Goal: Information Seeking & Learning: Learn about a topic

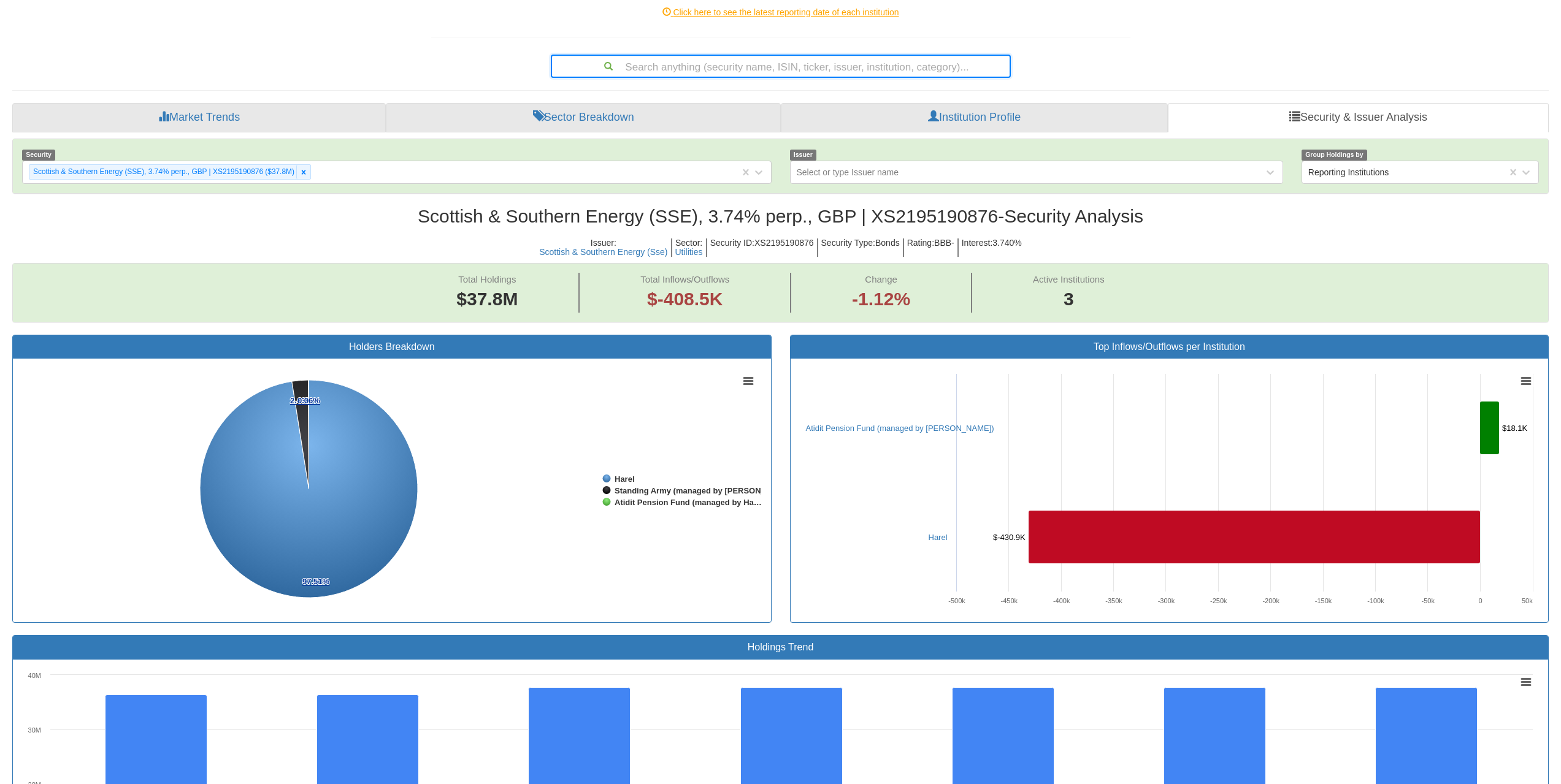
scroll to position [53, 0]
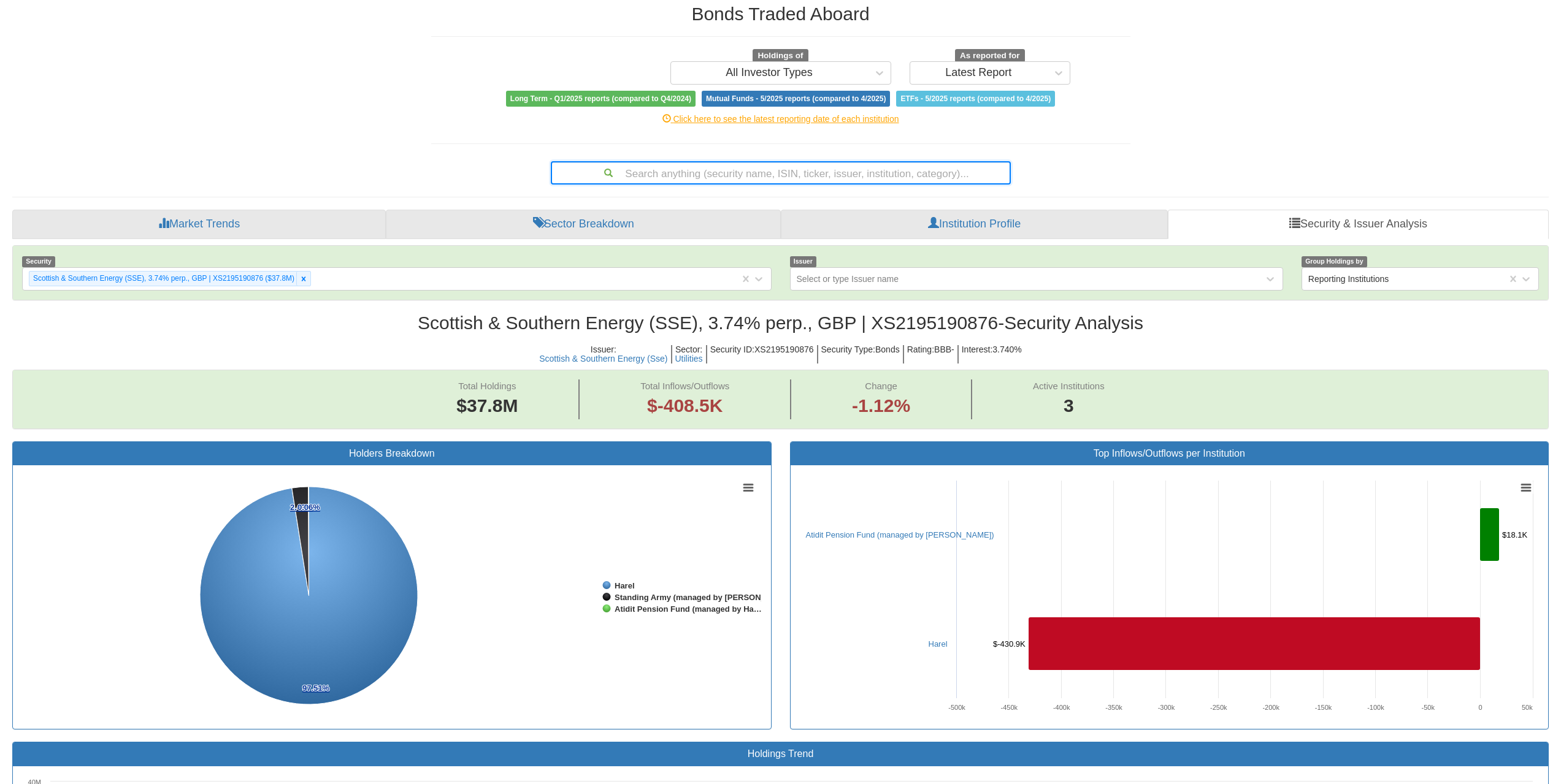
click at [829, 173] on div "Search anything (security name, ISIN, ticker, issuer, institution, category)..." at bounding box center [781, 173] width 457 height 21
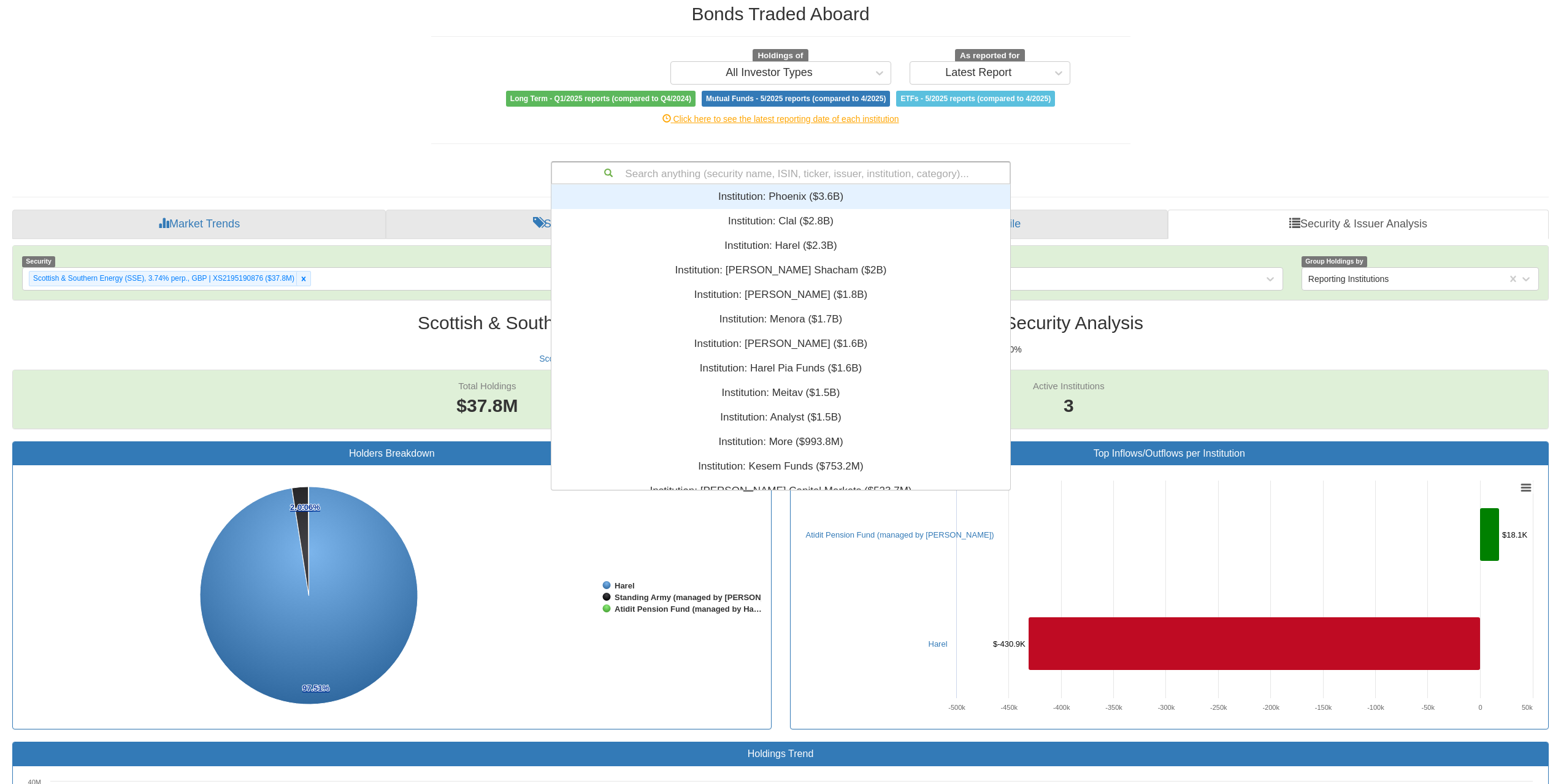
scroll to position [296, 450]
type input "US46647PBP09"
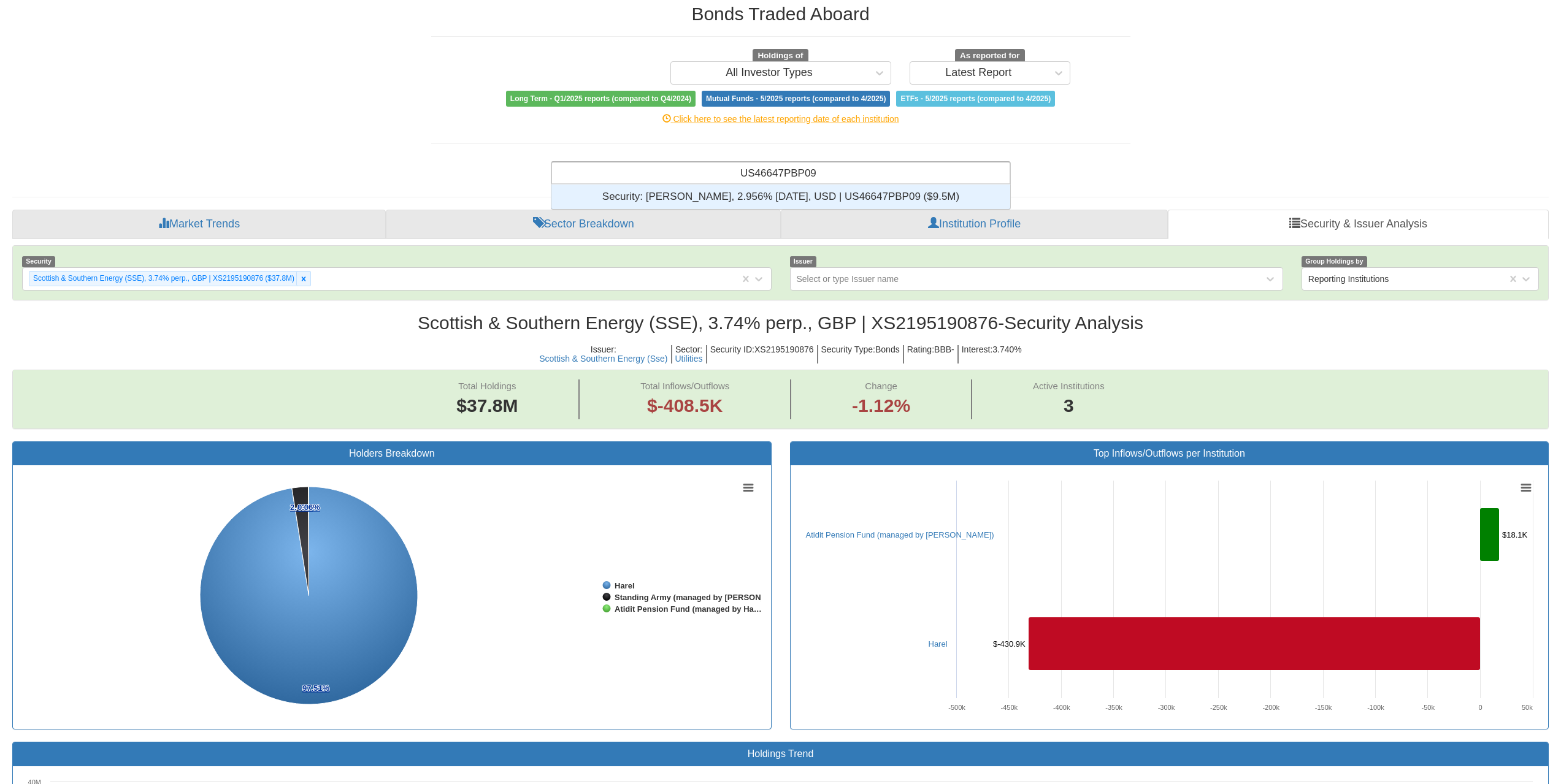
scroll to position [15, 450]
click at [827, 191] on div "Security: ‎[PERSON_NAME], 2.956% [DATE], USD | US46647PBP09 ‎($9.5M)‏" at bounding box center [781, 196] width 459 height 24
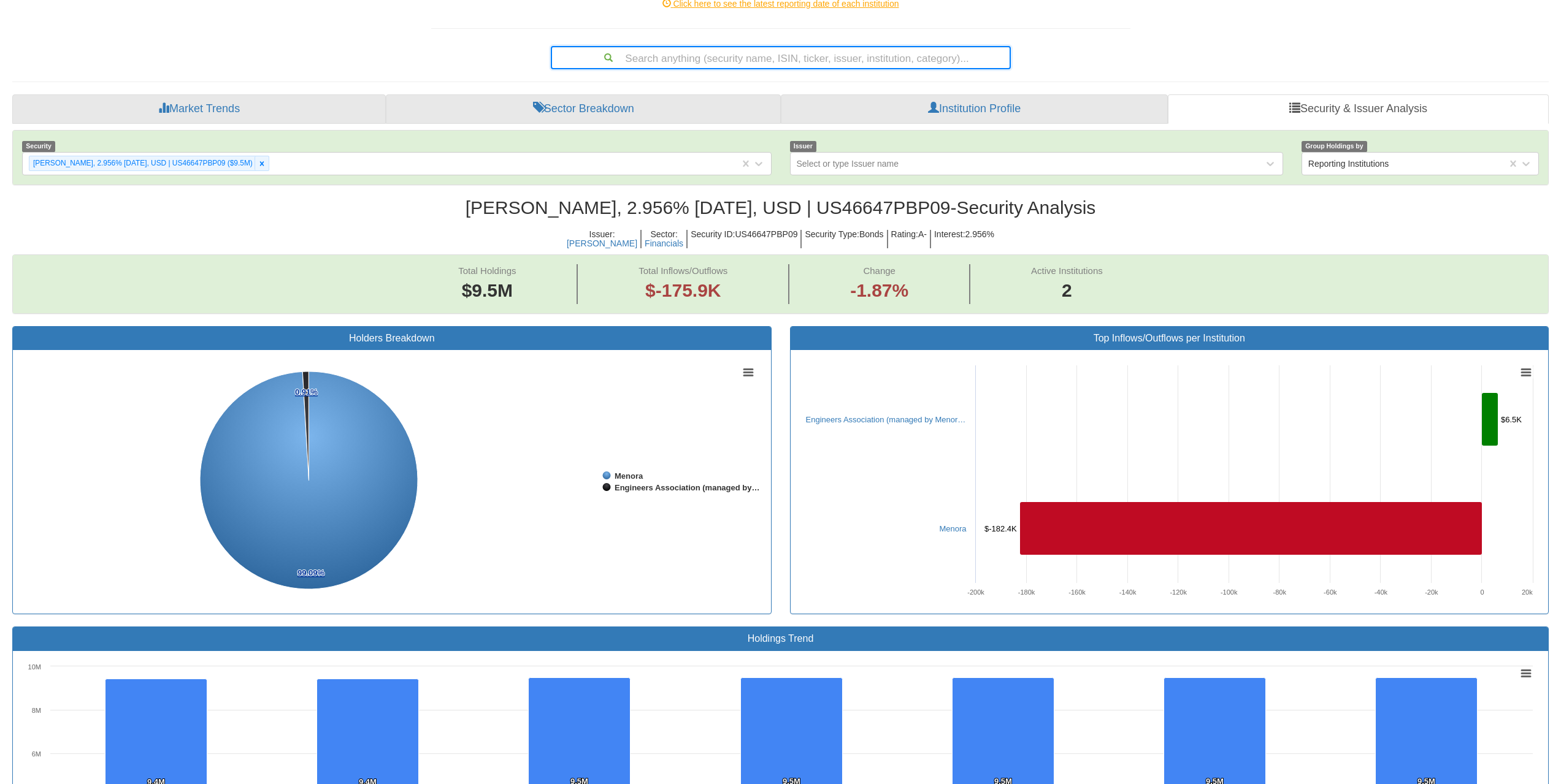
scroll to position [53, 0]
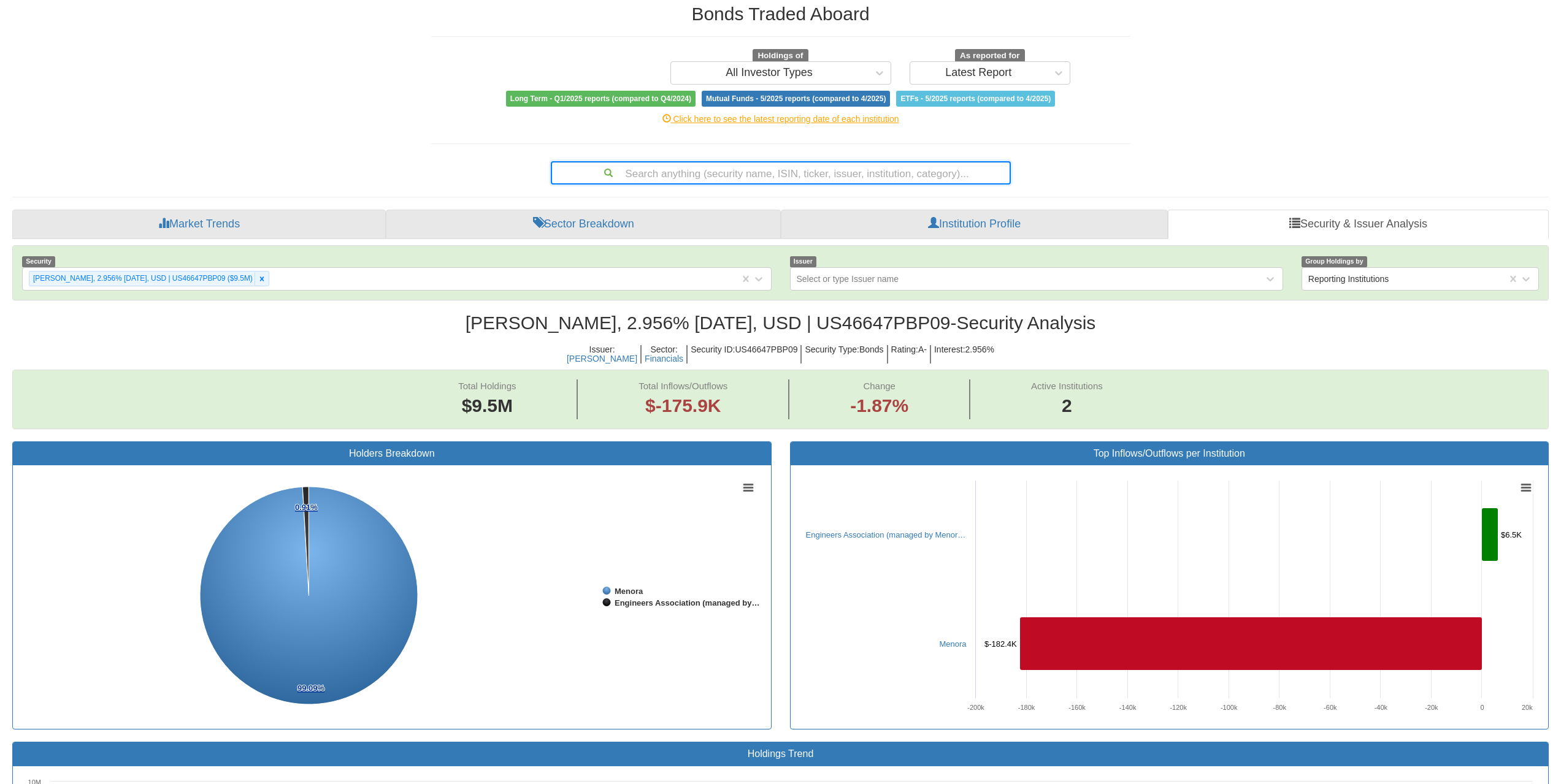
click at [834, 164] on div "Search anything (security name, ISIN, ticker, issuer, institution, category)..." at bounding box center [781, 173] width 457 height 21
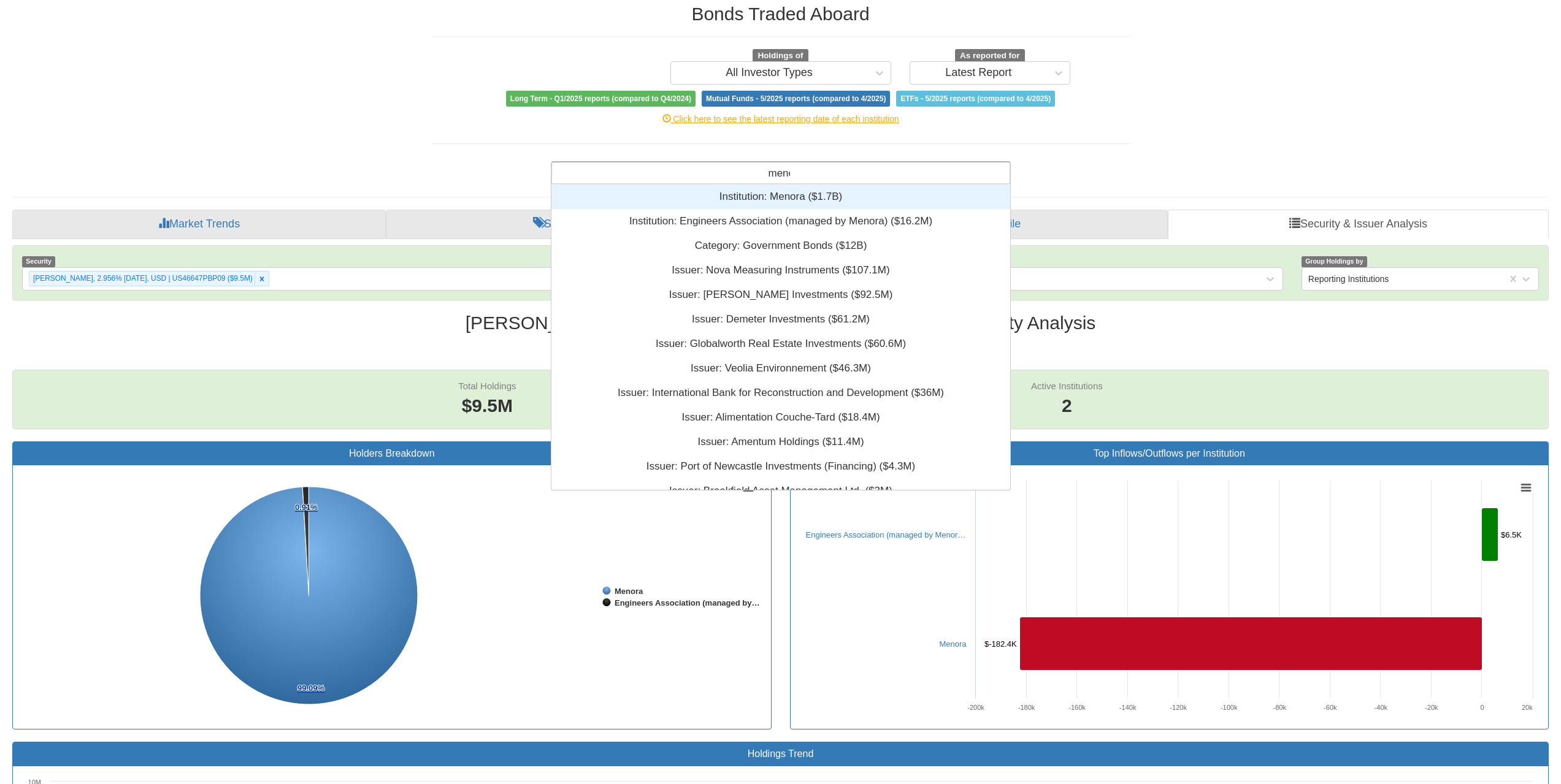
scroll to position [40, 450]
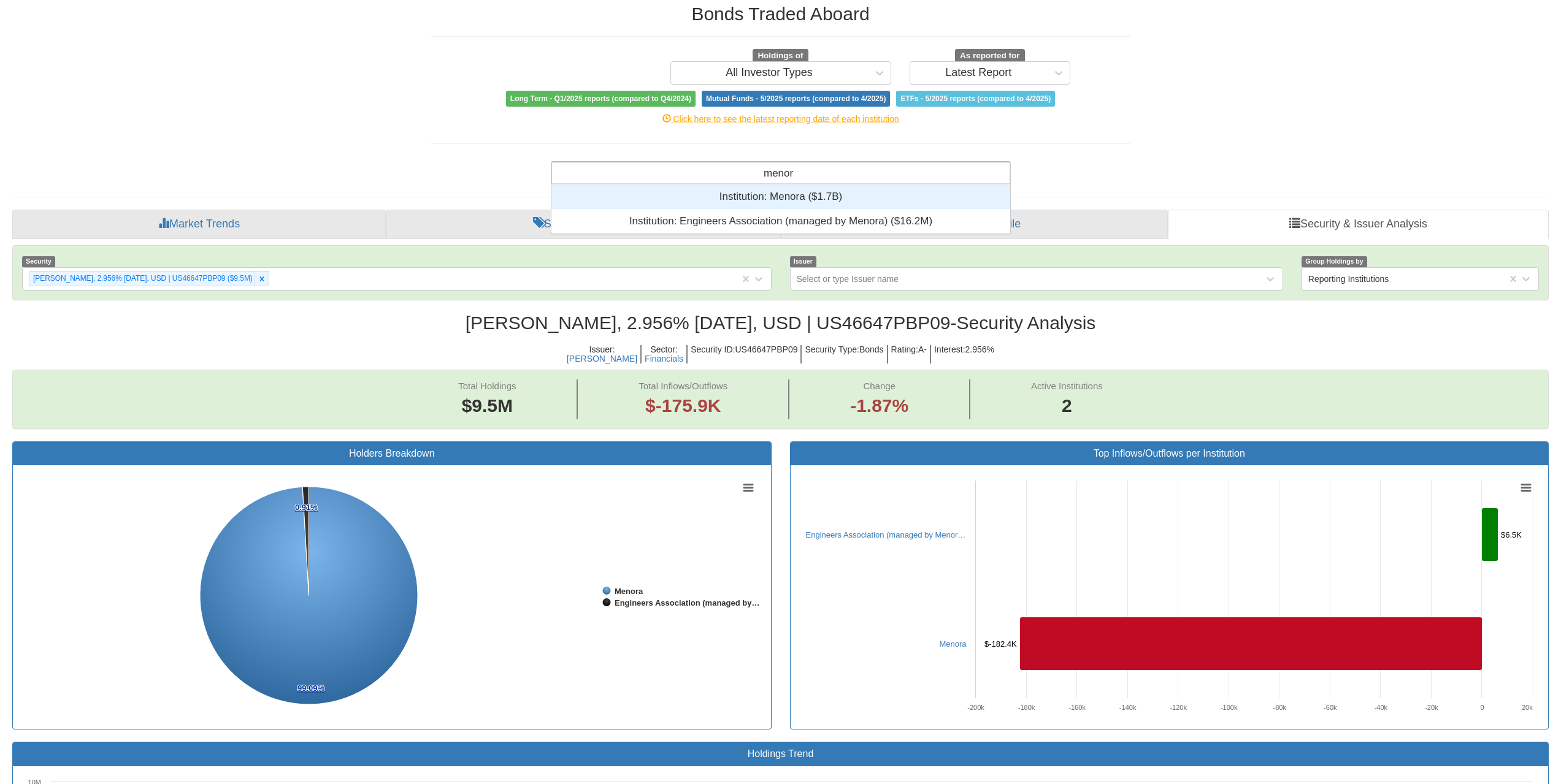
type input "menora"
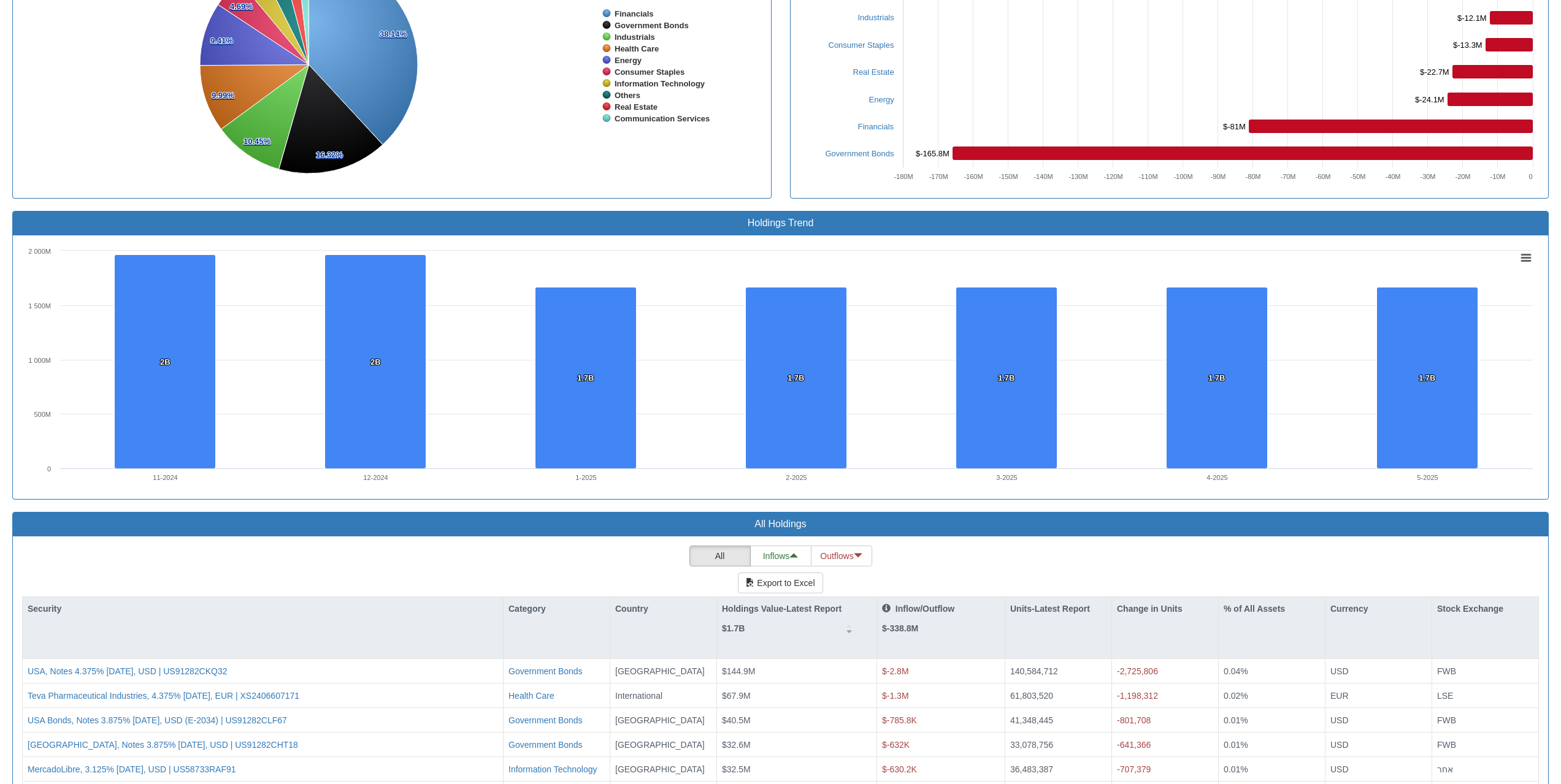
scroll to position [858, 0]
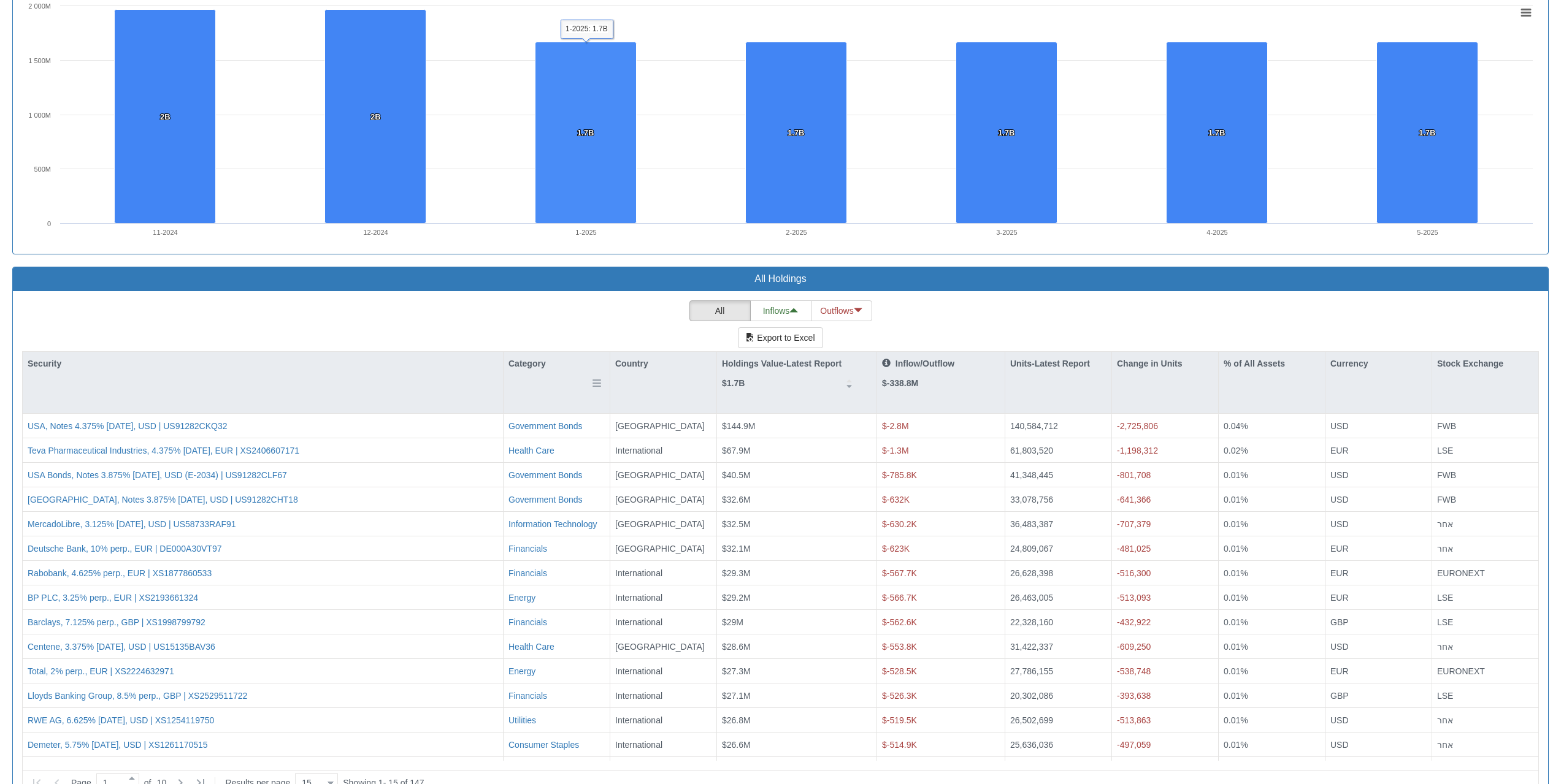
click at [551, 380] on div "Category" at bounding box center [556, 382] width 106 height 61
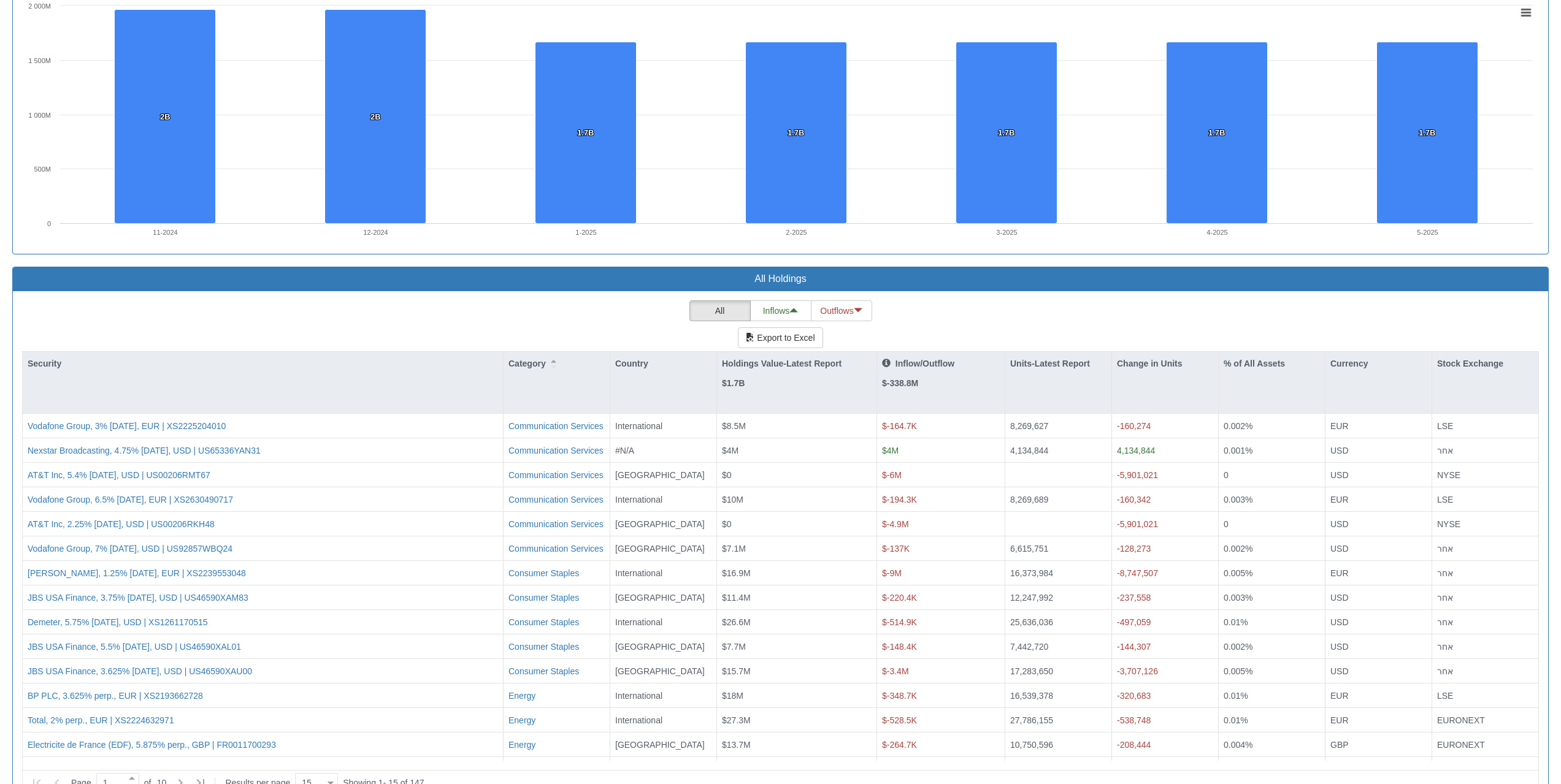
scroll to position [886, 0]
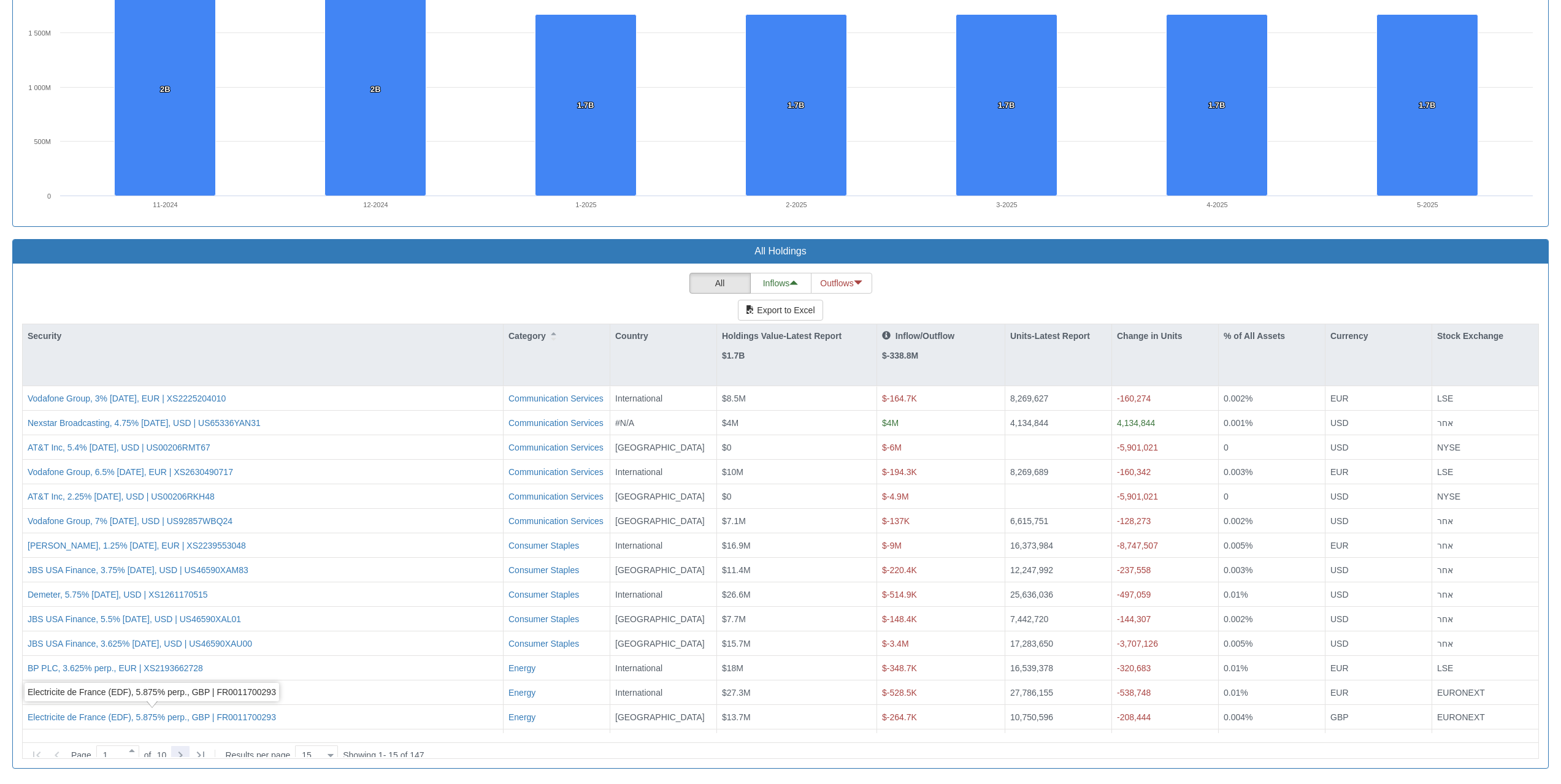
click at [180, 748] on icon at bounding box center [180, 755] width 14 height 14
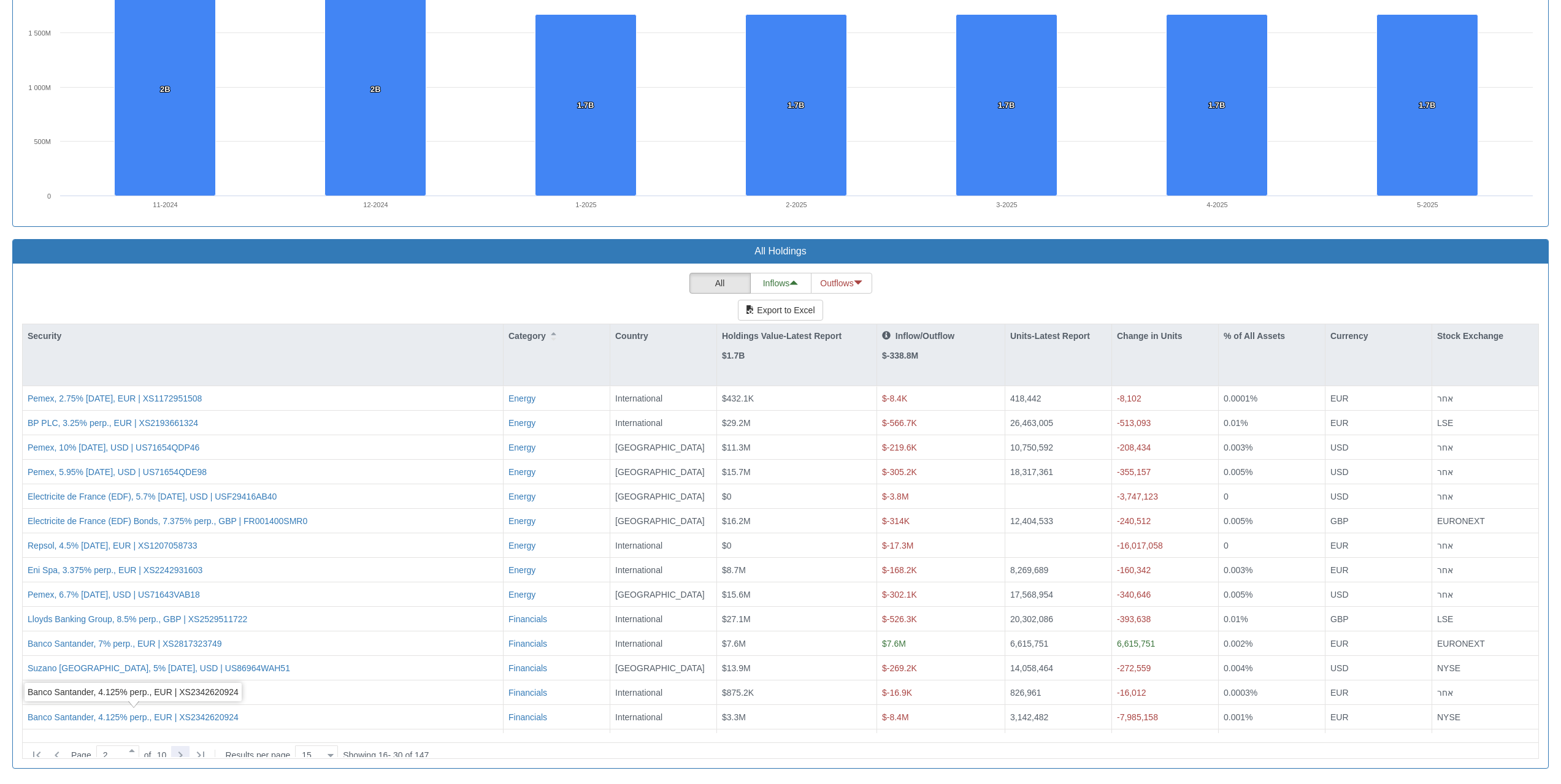
click at [183, 748] on icon at bounding box center [180, 755] width 14 height 14
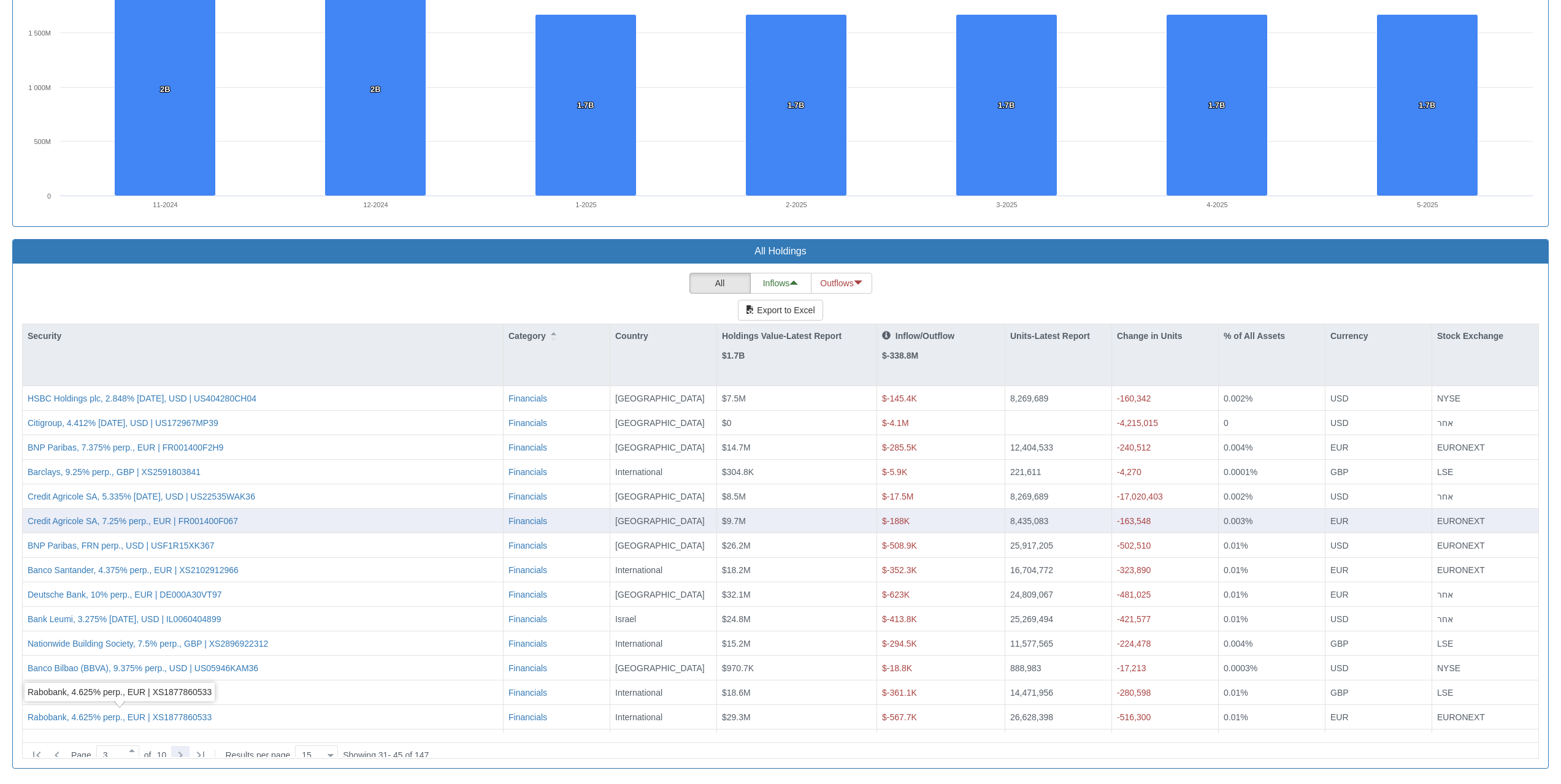
drag, startPoint x: 179, startPoint y: 745, endPoint x: 333, endPoint y: 526, distance: 267.7
click at [179, 748] on icon at bounding box center [180, 755] width 14 height 14
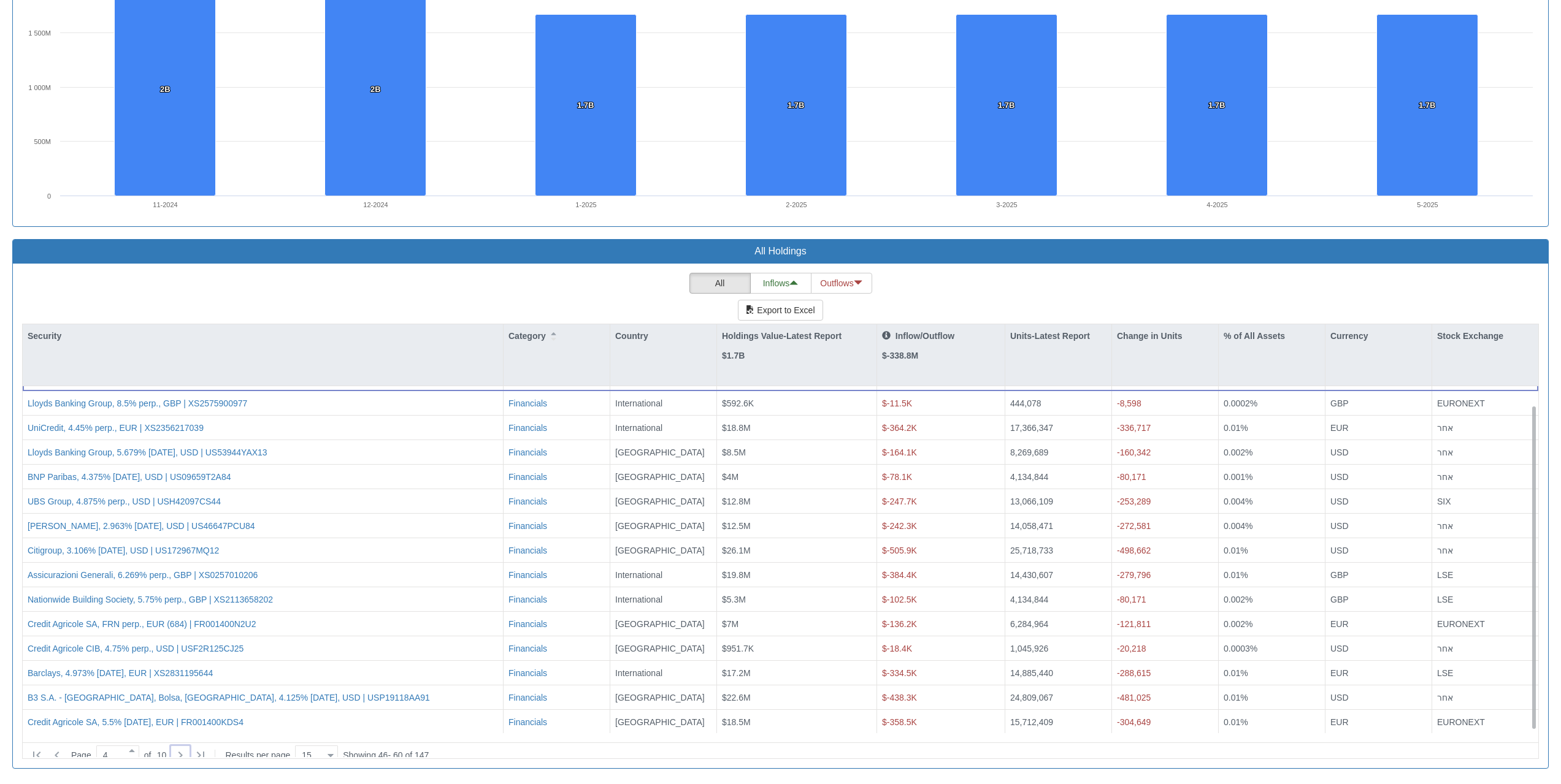
scroll to position [21, 0]
click at [179, 748] on icon at bounding box center [180, 755] width 14 height 14
type input "5"
